Goal: Navigation & Orientation: Find specific page/section

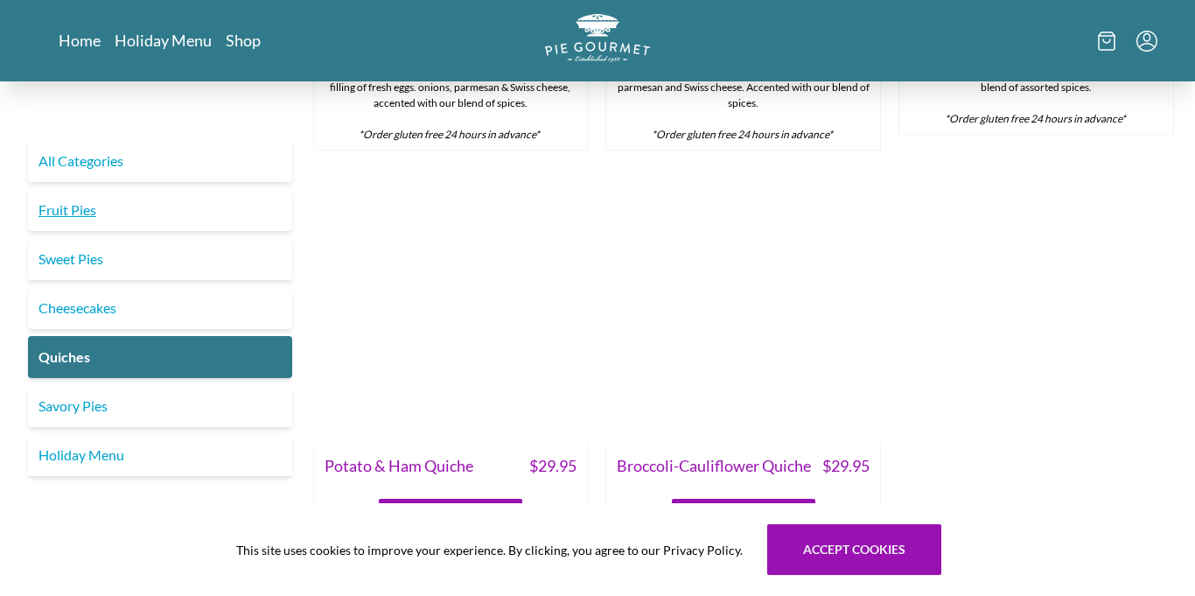
scroll to position [1221, 0]
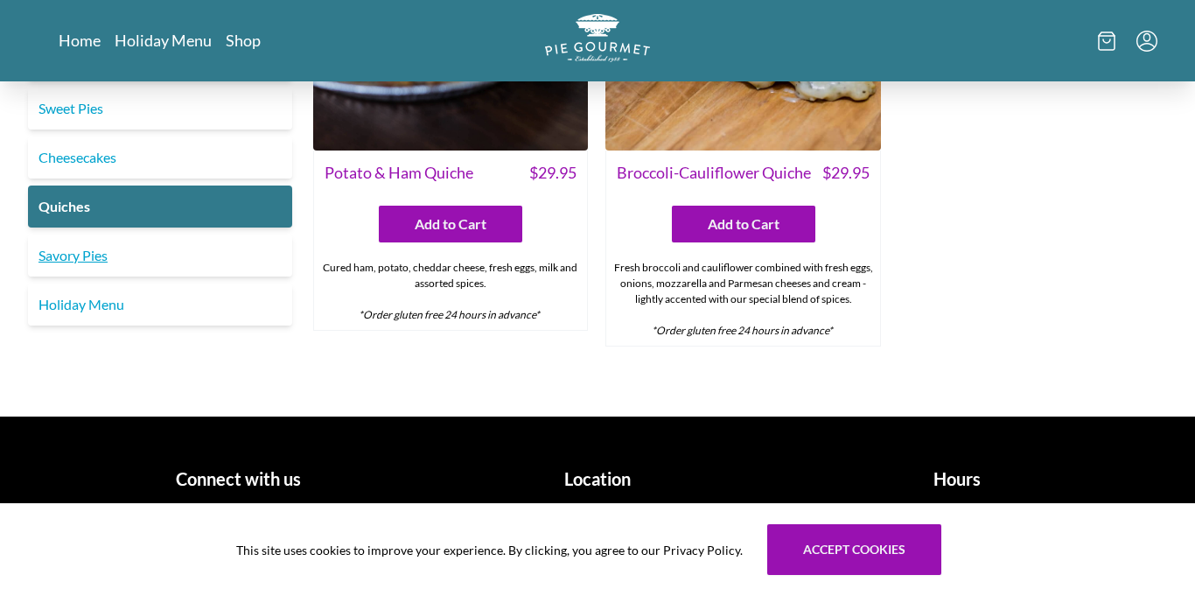
click at [80, 265] on link "Savory Pies" at bounding box center [160, 255] width 264 height 42
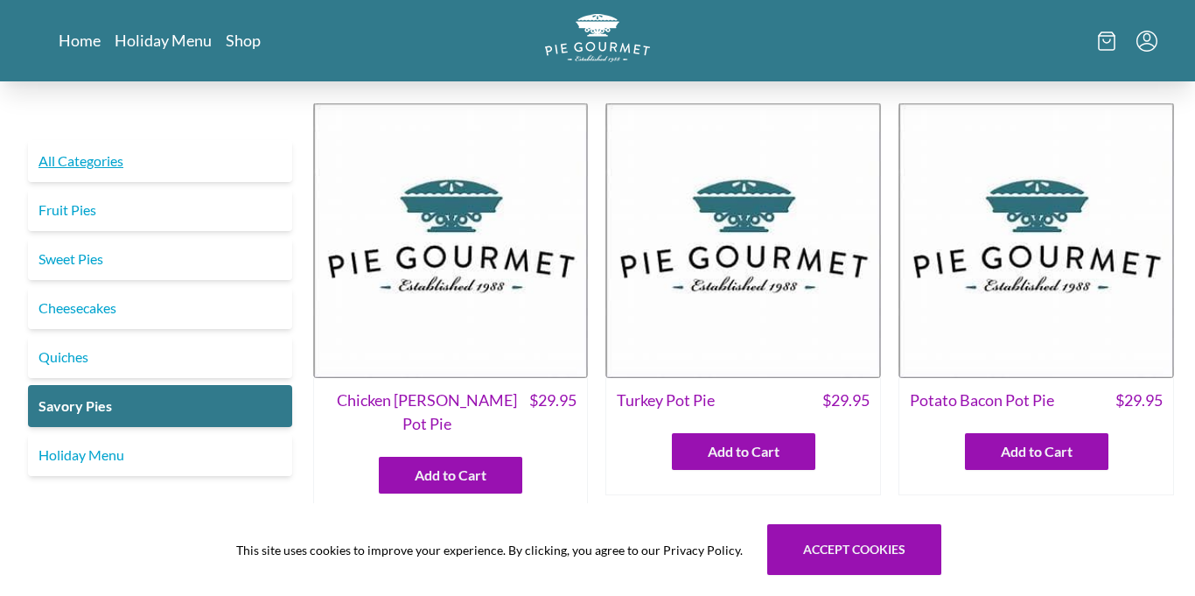
click at [54, 164] on link "All Categories" at bounding box center [160, 161] width 264 height 42
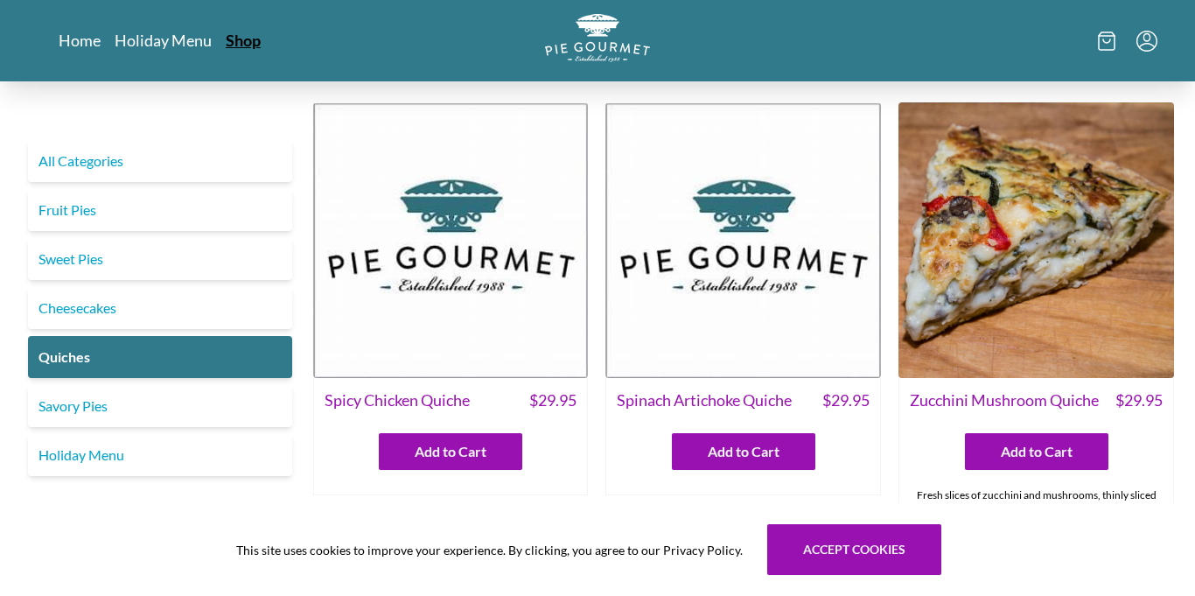
click at [247, 45] on link "Shop" at bounding box center [243, 40] width 35 height 21
